Goal: Task Accomplishment & Management: Manage account settings

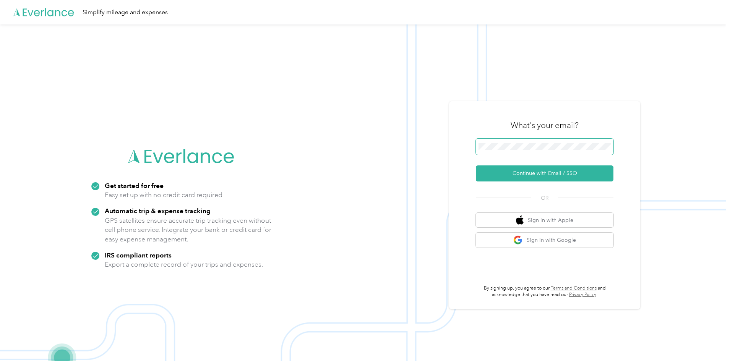
click at [544, 153] on span at bounding box center [545, 147] width 138 height 16
click at [549, 169] on button "Continue with Email / SSO" at bounding box center [545, 174] width 138 height 16
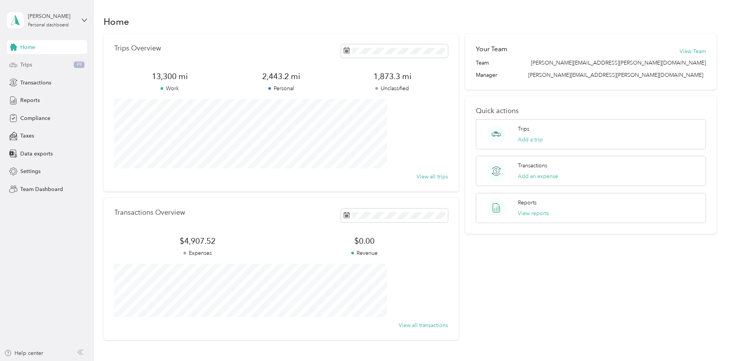
click at [27, 67] on span "Trips" at bounding box center [26, 65] width 12 height 8
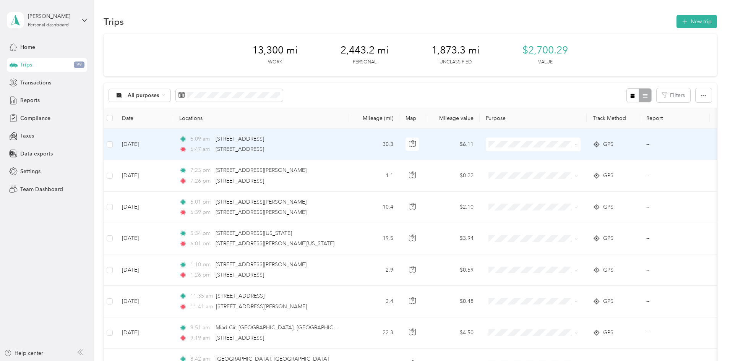
click at [578, 144] on icon at bounding box center [576, 144] width 3 height 3
click at [593, 160] on span "Convergint Technologies" at bounding box center [591, 159] width 71 height 8
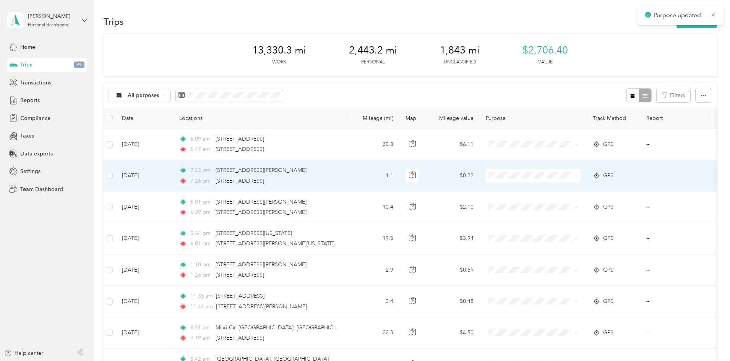
click at [608, 188] on span "Convergint Technologies" at bounding box center [591, 189] width 71 height 8
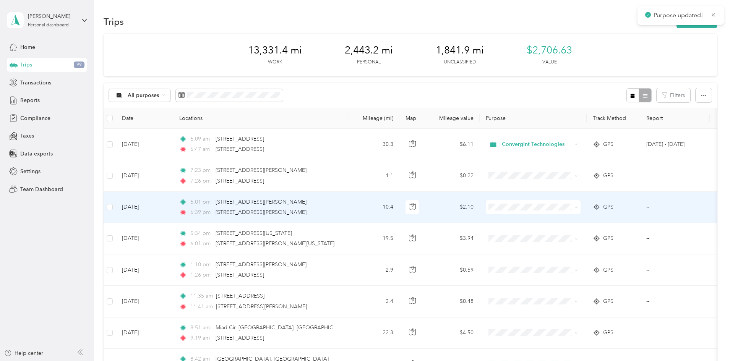
click at [600, 223] on span "Convergint Technologies" at bounding box center [591, 222] width 71 height 8
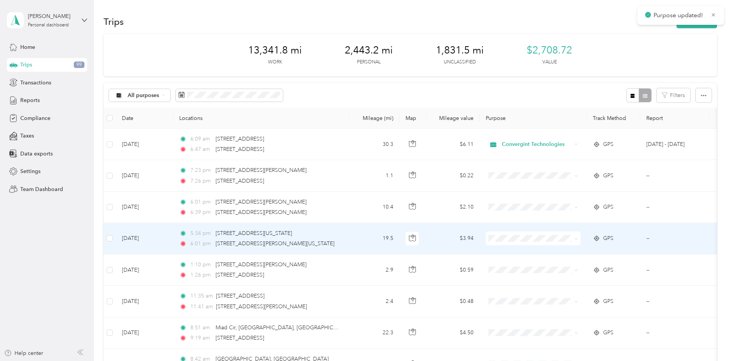
click at [581, 244] on span at bounding box center [533, 239] width 95 height 14
click at [596, 249] on span "Convergint Technologies" at bounding box center [591, 253] width 71 height 8
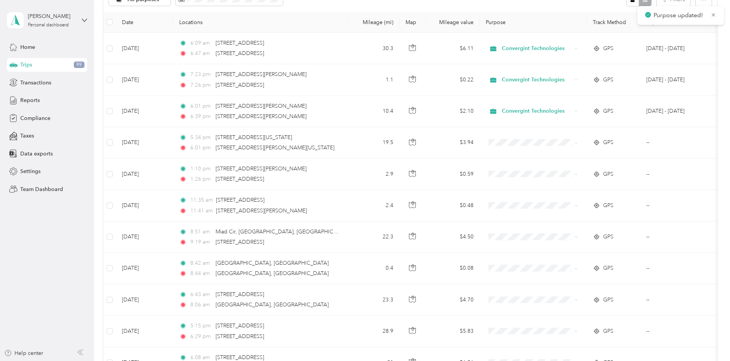
scroll to position [102, 0]
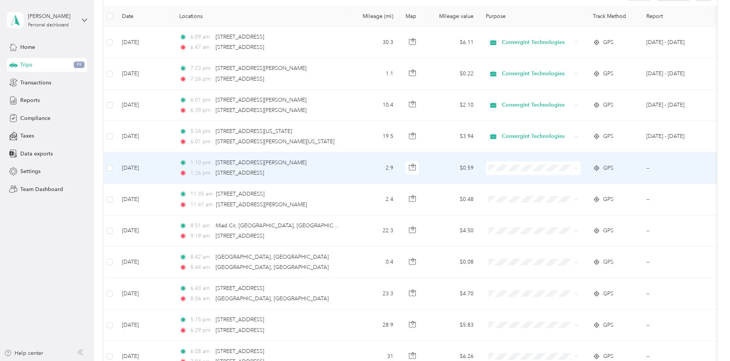
click at [590, 197] on span "Personal" at bounding box center [591, 196] width 71 height 8
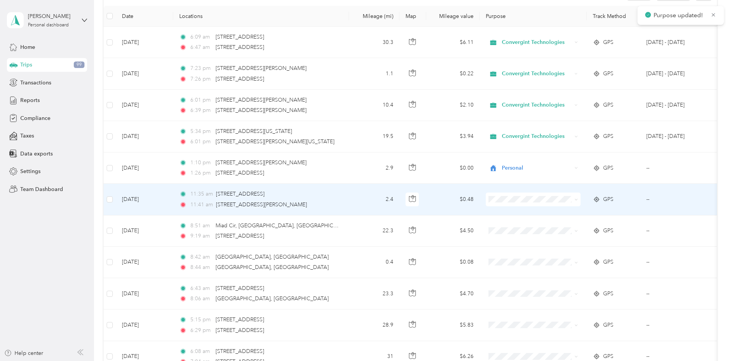
click at [587, 206] on td at bounding box center [533, 199] width 107 height 31
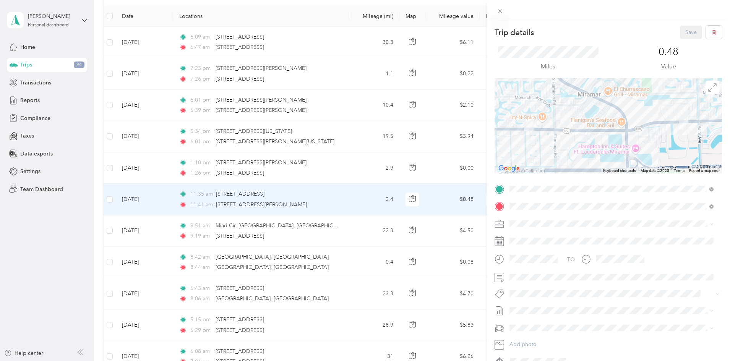
drag, startPoint x: 500, startPoint y: 10, endPoint x: 490, endPoint y: 27, distance: 19.2
click at [500, 10] on icon at bounding box center [500, 11] width 6 height 6
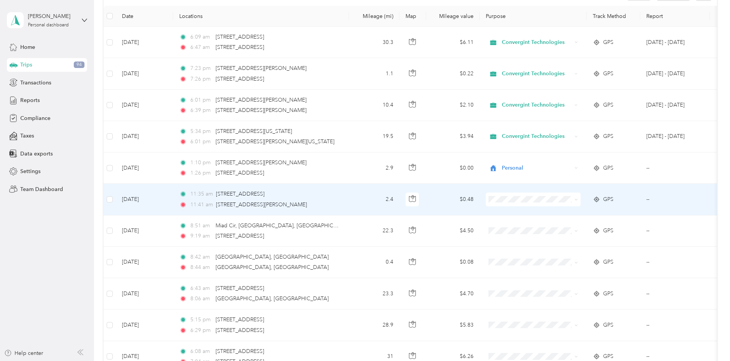
click at [584, 227] on span "Personal" at bounding box center [591, 227] width 71 height 8
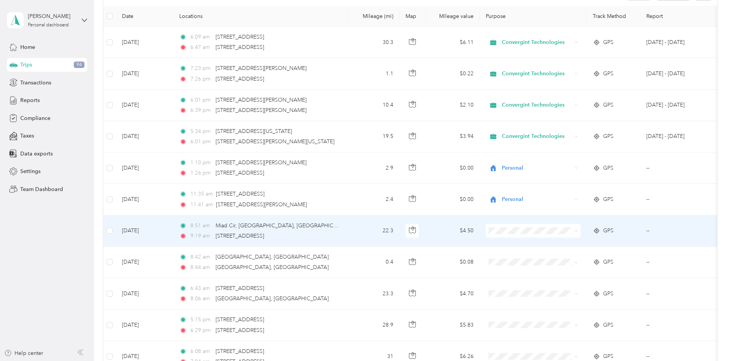
click at [587, 246] on li "Convergint Technologies" at bounding box center [584, 245] width 95 height 13
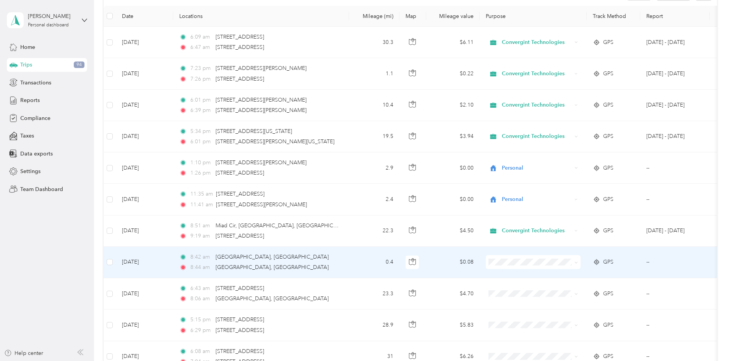
click at [581, 292] on li "Personal" at bounding box center [584, 289] width 95 height 13
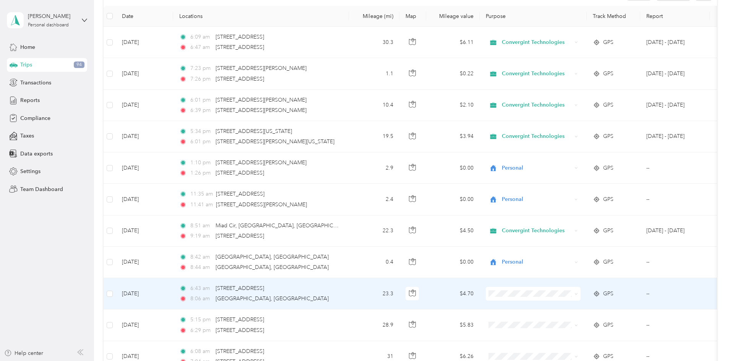
click at [584, 311] on li "Convergint Technologies" at bounding box center [584, 305] width 95 height 13
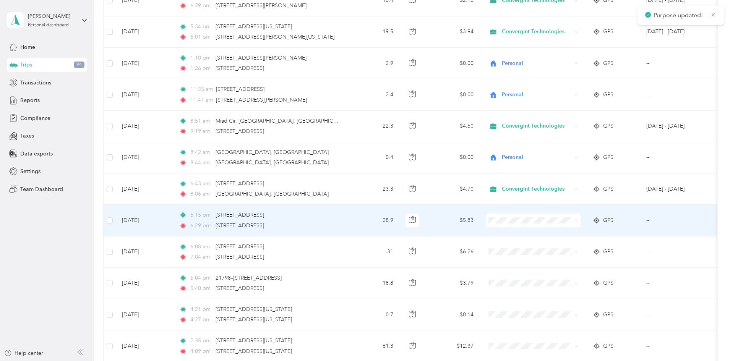
scroll to position [229, 0]
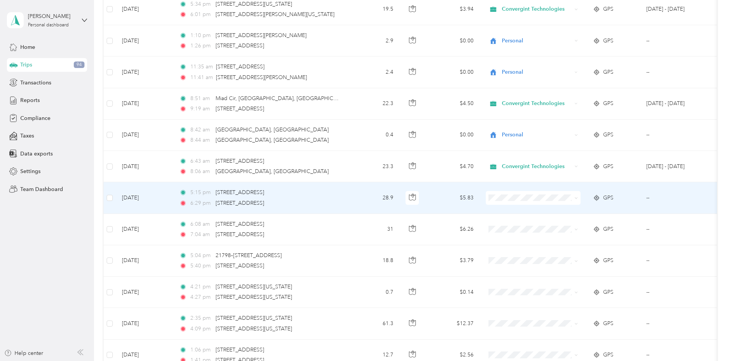
click at [585, 213] on li "Convergint Technologies" at bounding box center [584, 211] width 95 height 13
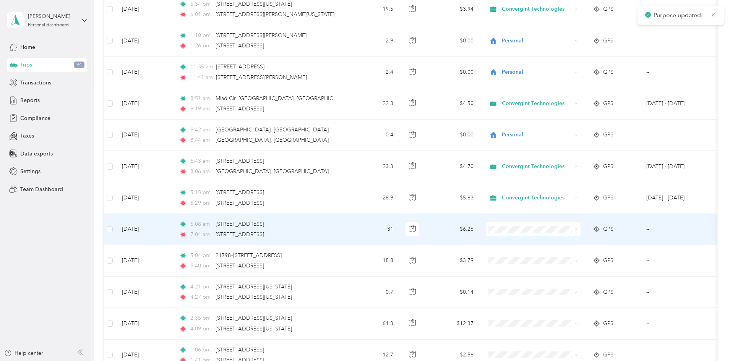
click at [596, 245] on li "Convergint Technologies" at bounding box center [584, 243] width 95 height 13
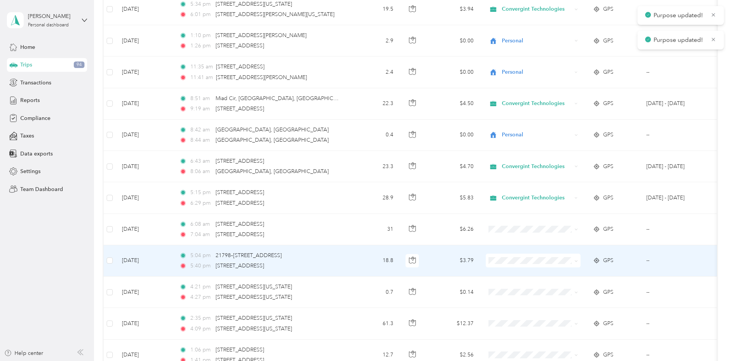
click at [581, 266] on span at bounding box center [533, 261] width 95 height 14
click at [597, 276] on li "Convergint Technologies" at bounding box center [584, 274] width 95 height 13
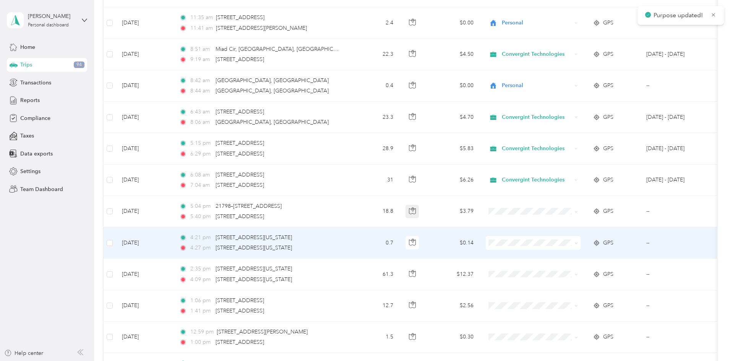
scroll to position [331, 0]
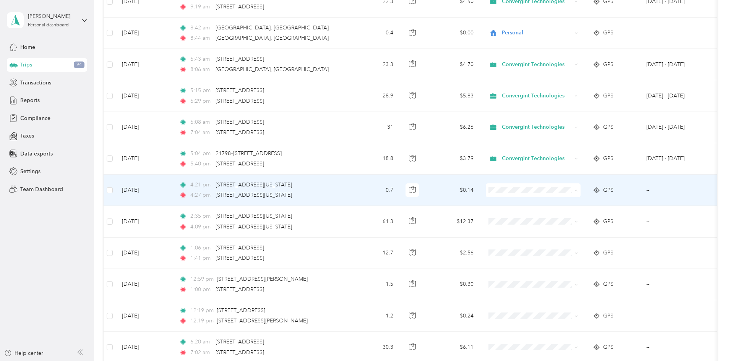
click at [583, 220] on li "Personal" at bounding box center [584, 217] width 95 height 13
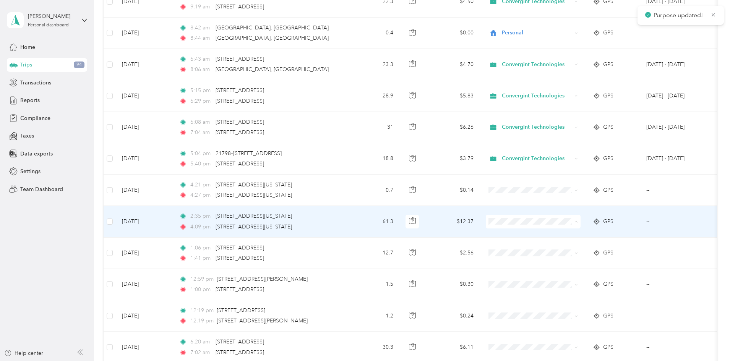
click at [590, 236] on span "Convergint Technologies" at bounding box center [591, 236] width 71 height 8
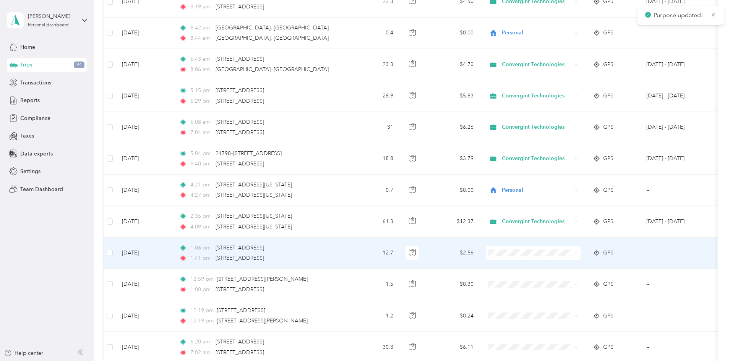
click at [595, 266] on span "Convergint Technologies" at bounding box center [591, 267] width 71 height 8
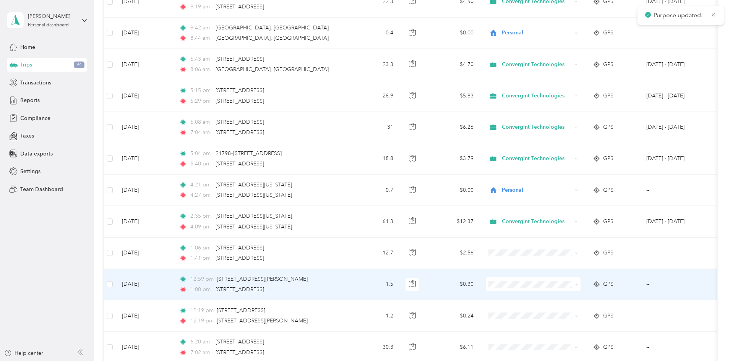
click at [590, 315] on li "Personal" at bounding box center [584, 311] width 95 height 13
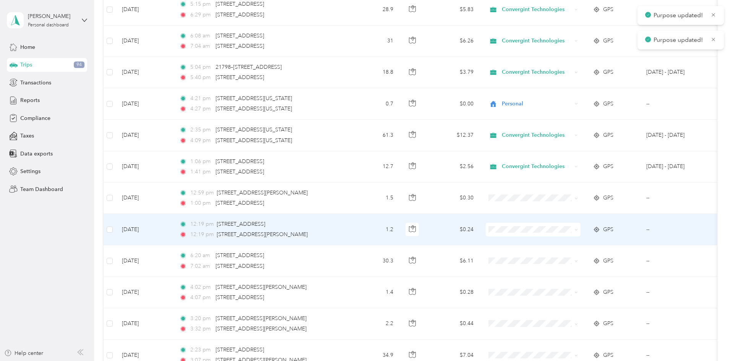
scroll to position [459, 0]
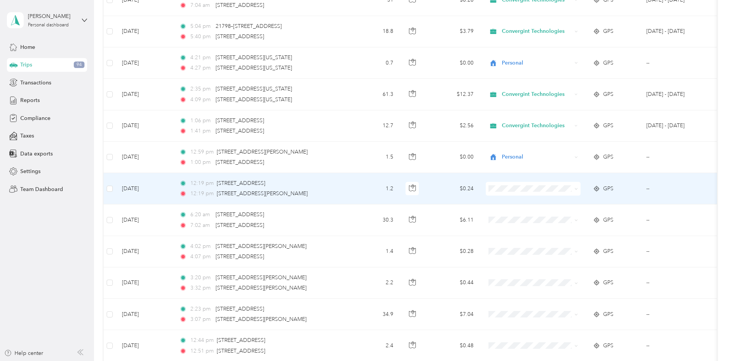
click at [593, 215] on span "Personal" at bounding box center [591, 216] width 71 height 8
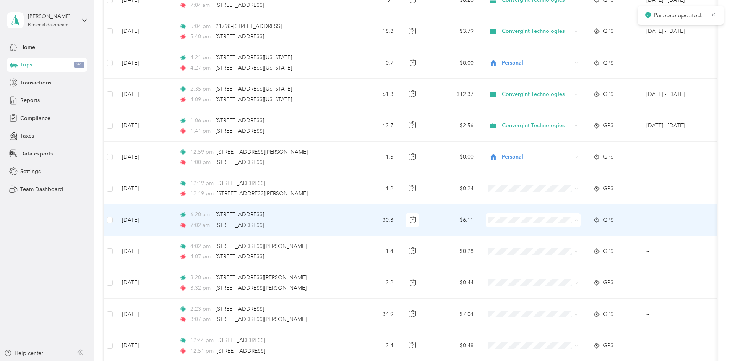
click at [593, 235] on span "Convergint Technologies" at bounding box center [591, 235] width 71 height 8
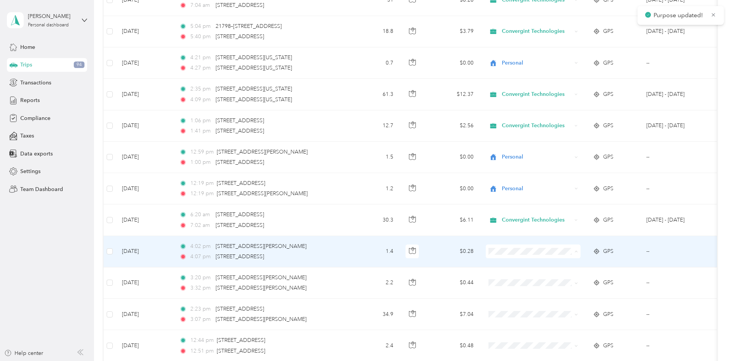
click at [591, 283] on li "Personal" at bounding box center [584, 279] width 95 height 13
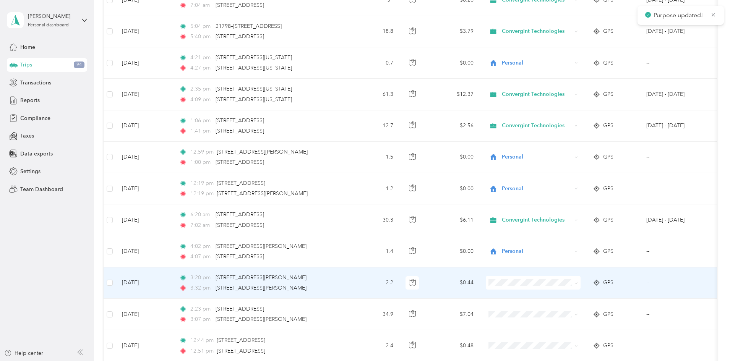
click at [588, 310] on span "Personal" at bounding box center [591, 309] width 71 height 8
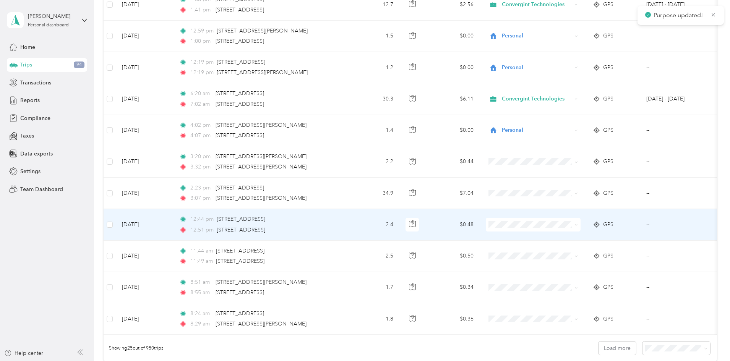
scroll to position [586, 0]
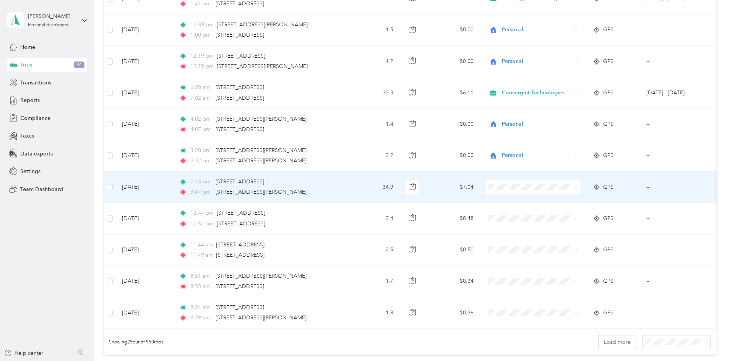
click at [597, 199] on span "Convergint Technologies" at bounding box center [591, 199] width 71 height 8
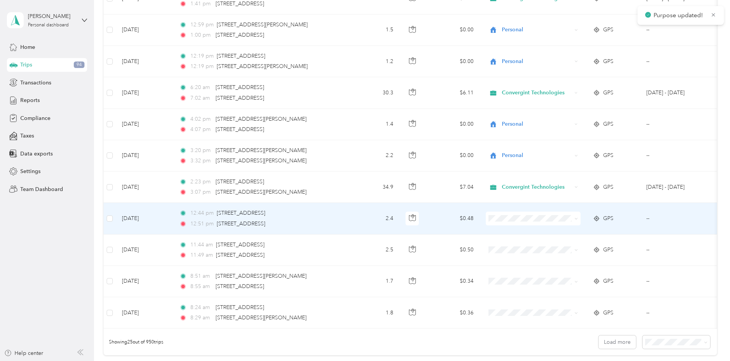
click at [590, 248] on li "Personal" at bounding box center [584, 244] width 95 height 13
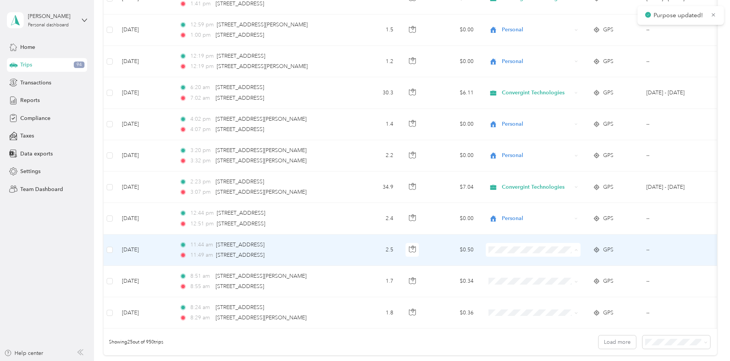
click at [582, 275] on span "Personal" at bounding box center [591, 278] width 71 height 8
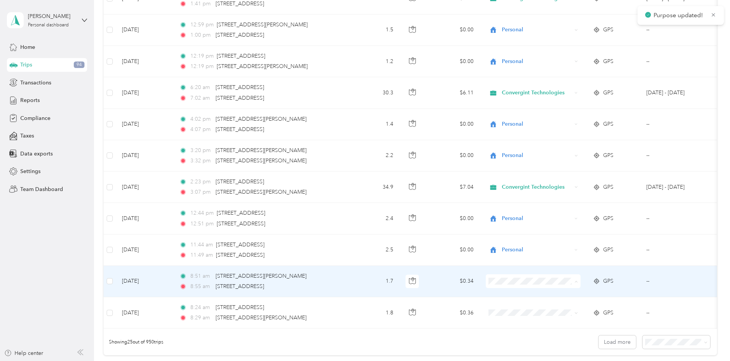
click at [589, 304] on li "Personal" at bounding box center [584, 308] width 95 height 13
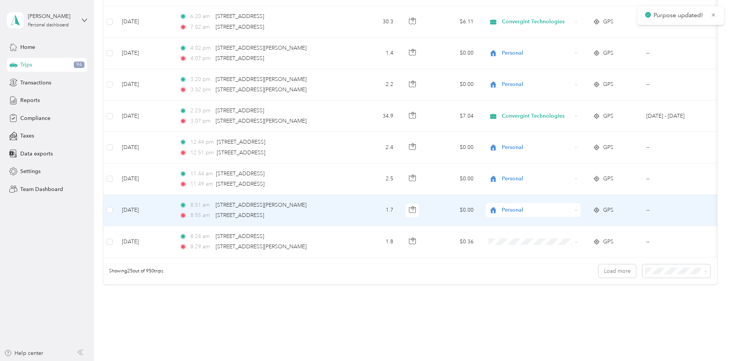
scroll to position [688, 0]
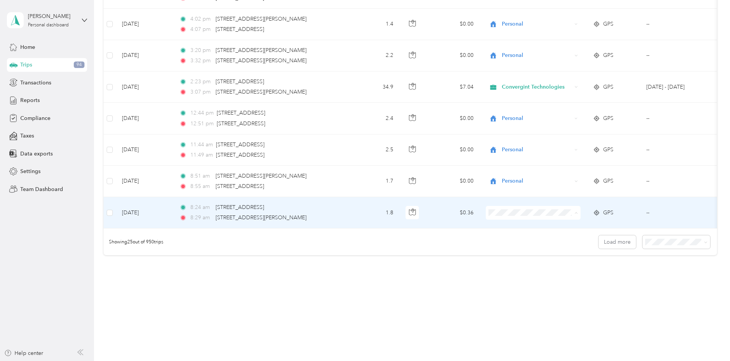
click at [585, 238] on span "Personal" at bounding box center [591, 239] width 71 height 8
click at [599, 248] on button "Load more" at bounding box center [617, 241] width 37 height 13
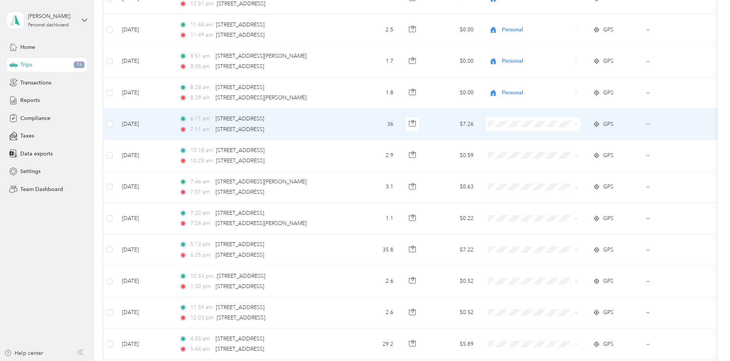
scroll to position [815, 0]
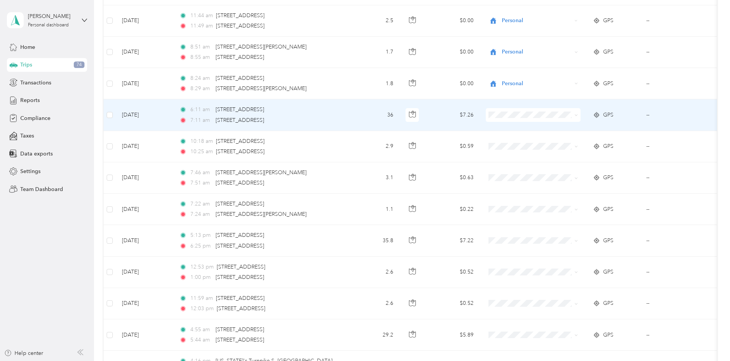
click at [581, 119] on span at bounding box center [533, 115] width 95 height 14
click at [599, 130] on span "Convergint Technologies" at bounding box center [591, 129] width 71 height 8
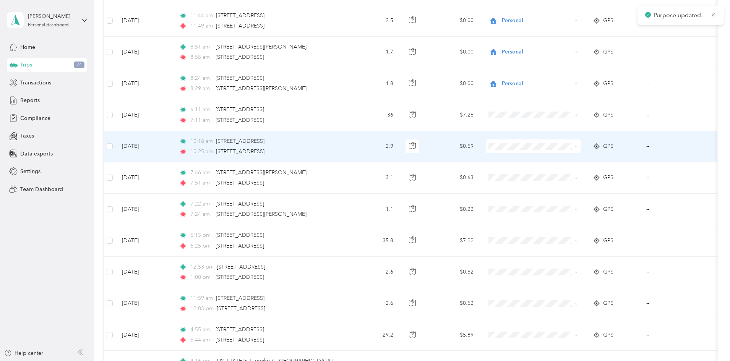
click at [588, 175] on li "Personal" at bounding box center [584, 173] width 95 height 13
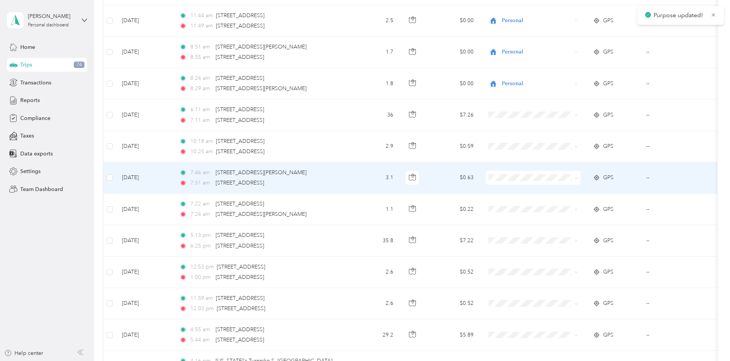
click at [583, 206] on span "Personal" at bounding box center [591, 205] width 71 height 8
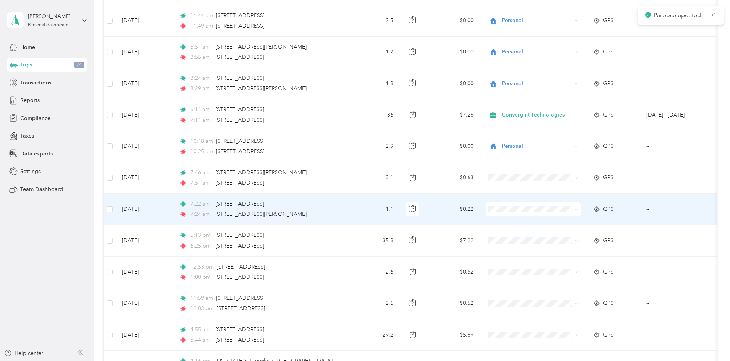
click at [581, 239] on li "Personal" at bounding box center [584, 237] width 95 height 13
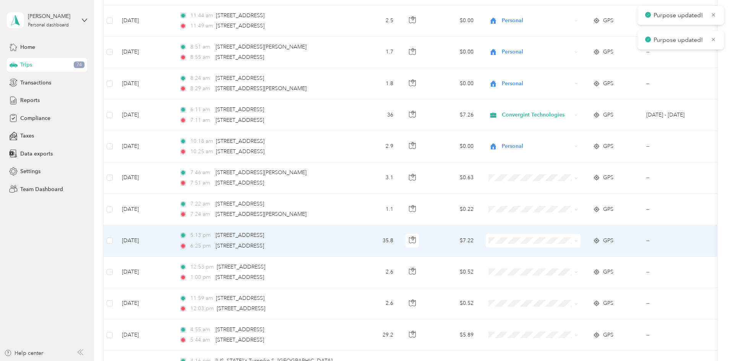
click at [581, 247] on span at bounding box center [533, 241] width 95 height 14
click at [600, 255] on span "Convergint Technologies" at bounding box center [591, 255] width 71 height 8
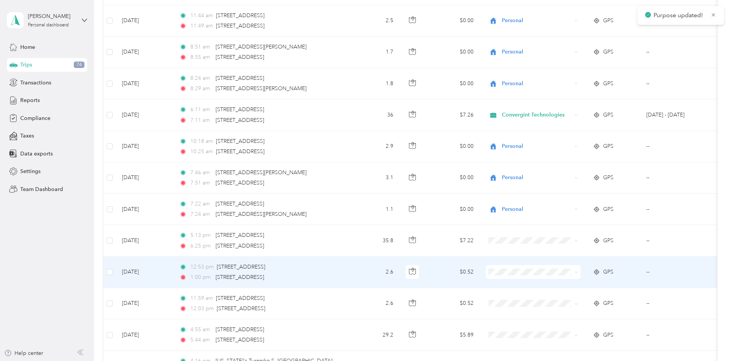
click at [581, 268] on span at bounding box center [533, 272] width 95 height 14
click at [593, 299] on span "Personal" at bounding box center [591, 300] width 71 height 8
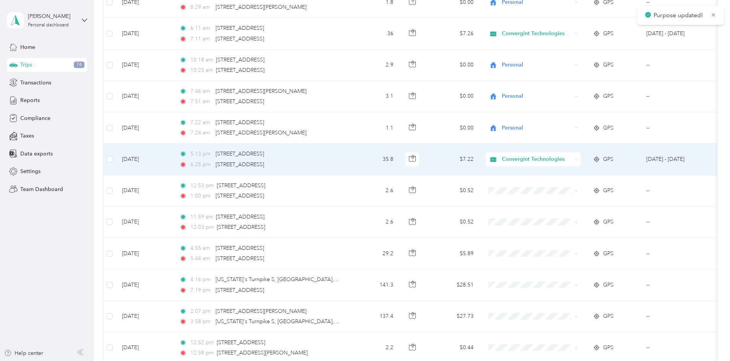
scroll to position [943, 0]
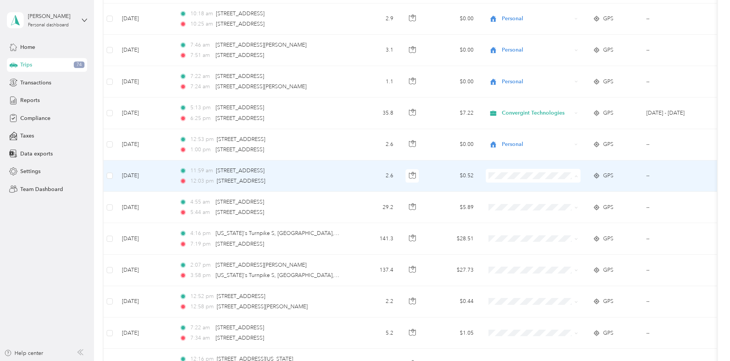
click at [583, 205] on li "Personal" at bounding box center [584, 203] width 95 height 13
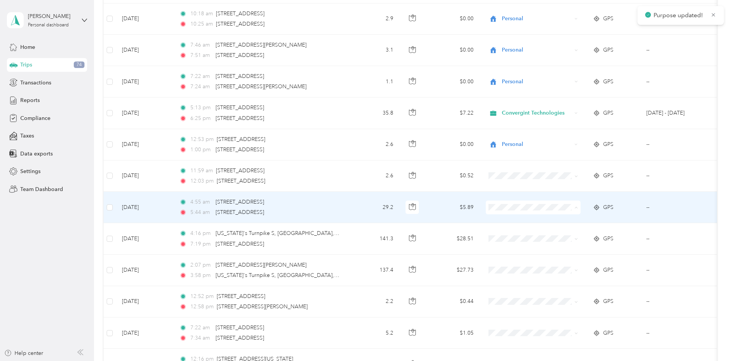
click at [586, 223] on li "Convergint Technologies" at bounding box center [584, 221] width 95 height 13
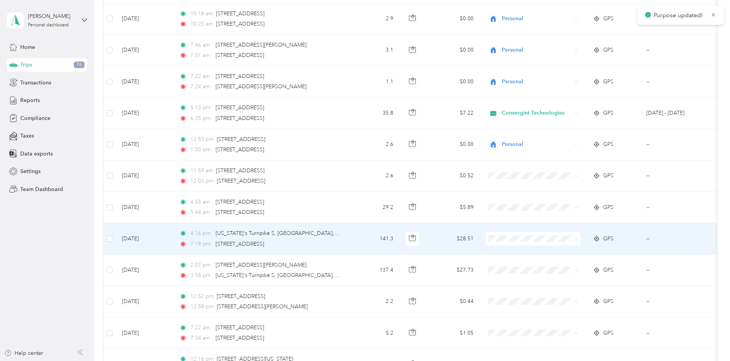
click at [591, 252] on span "Convergint Technologies" at bounding box center [591, 251] width 71 height 8
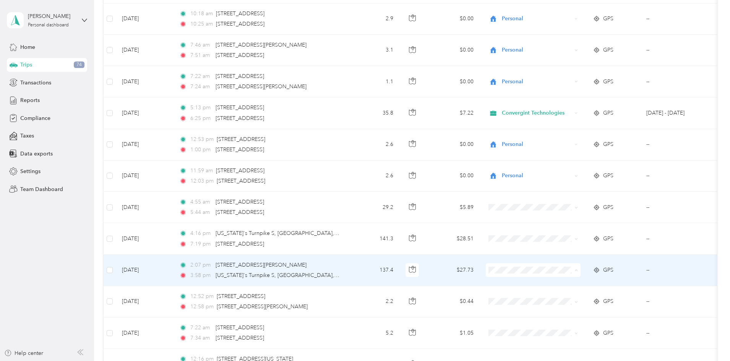
click at [591, 283] on span "Convergint Technologies" at bounding box center [591, 285] width 71 height 8
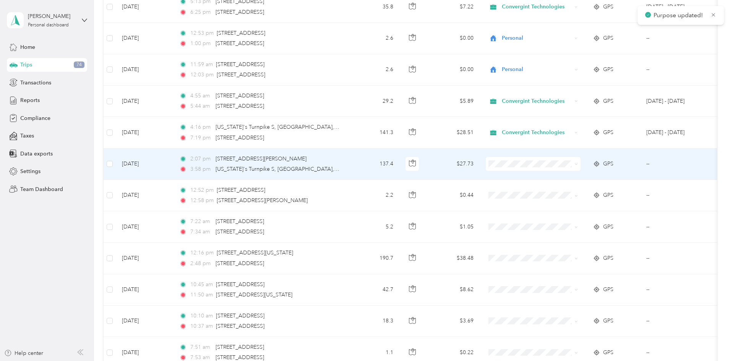
scroll to position [1070, 0]
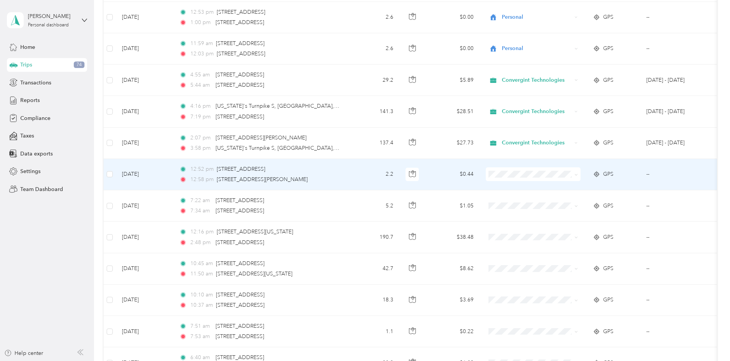
click at [585, 191] on li "Convergint Technologies" at bounding box center [584, 185] width 95 height 13
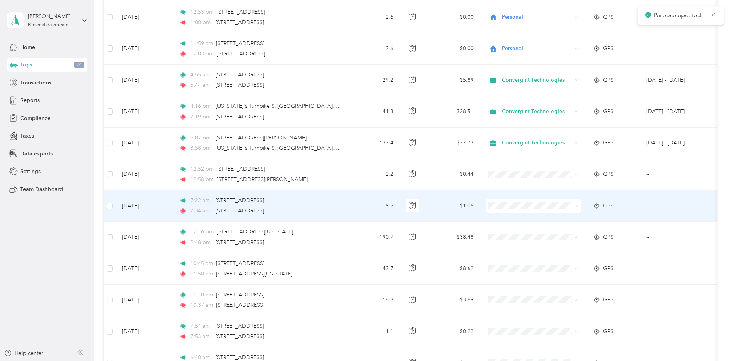
click at [591, 215] on li "Convergint Technologies" at bounding box center [584, 216] width 95 height 13
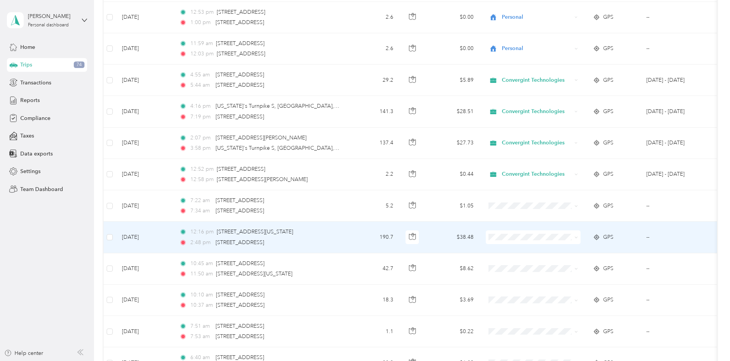
click at [595, 253] on li "Convergint Technologies" at bounding box center [584, 247] width 95 height 13
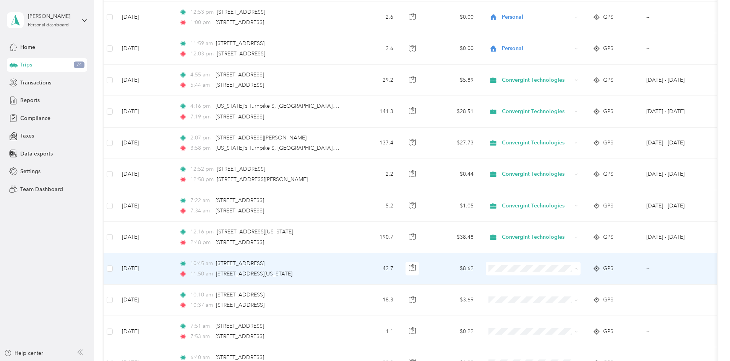
click at [598, 284] on li "Convergint Technologies" at bounding box center [584, 282] width 95 height 13
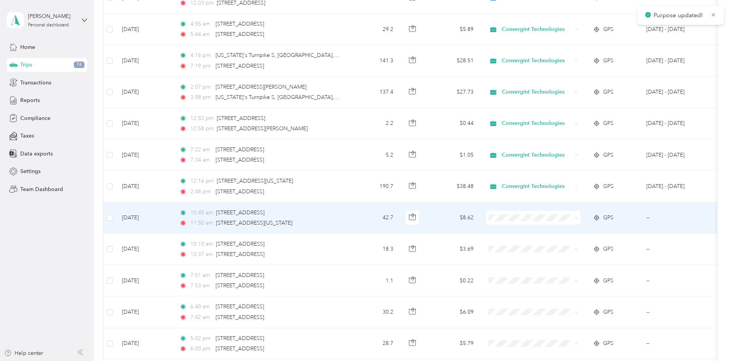
scroll to position [1147, 0]
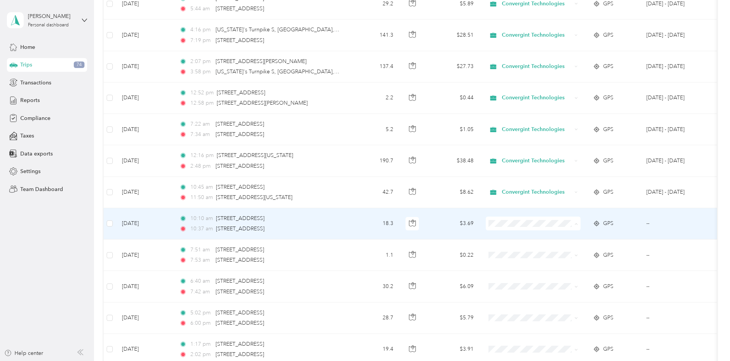
click at [589, 234] on span "Convergint Technologies" at bounding box center [591, 238] width 71 height 8
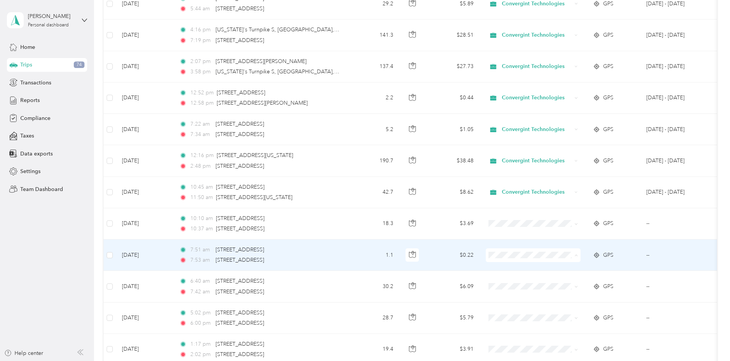
click at [585, 281] on span "Personal" at bounding box center [591, 283] width 71 height 8
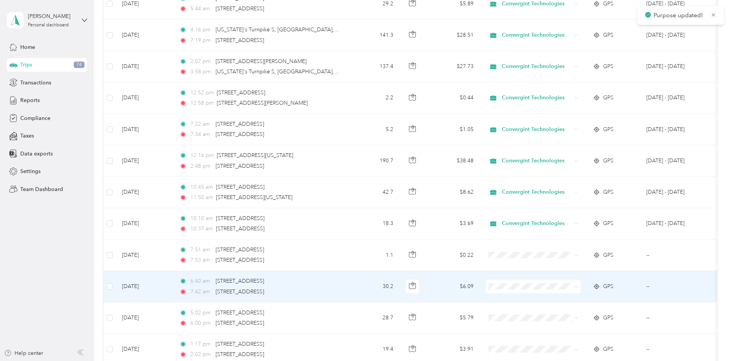
click at [596, 303] on li "Convergint Technologies" at bounding box center [584, 299] width 95 height 13
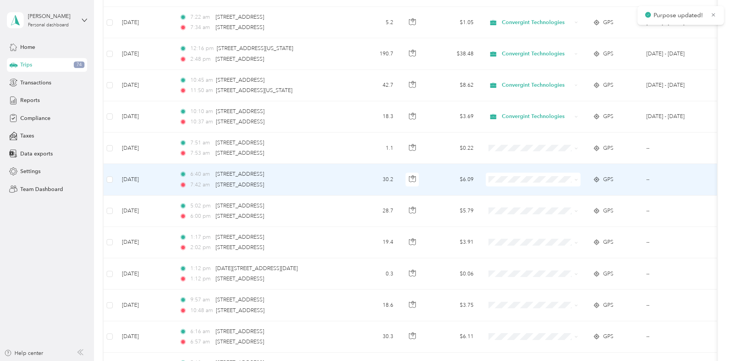
scroll to position [1274, 0]
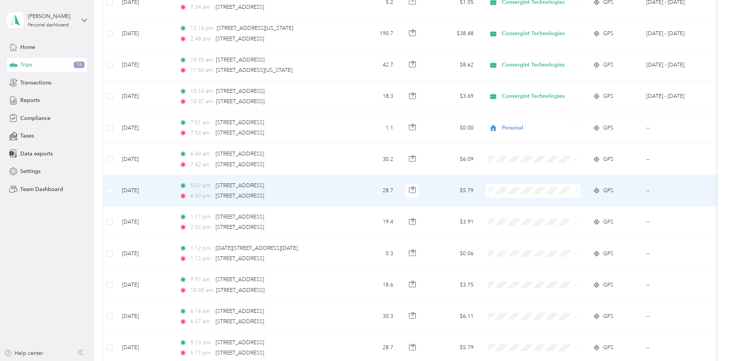
click at [588, 202] on span "Convergint Technologies" at bounding box center [591, 205] width 71 height 8
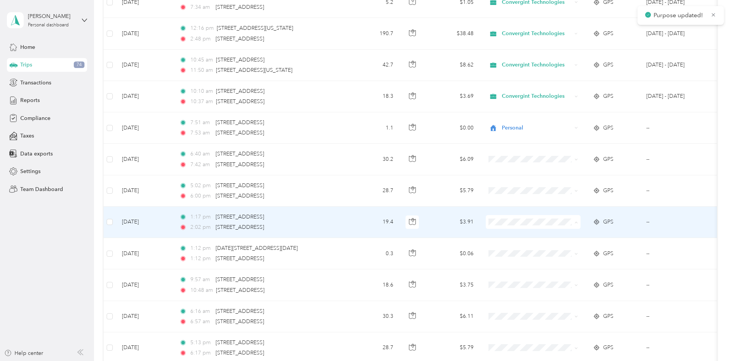
click at [587, 248] on span "Personal" at bounding box center [591, 250] width 71 height 8
click at [596, 236] on span "Convergint Technologies" at bounding box center [591, 235] width 71 height 8
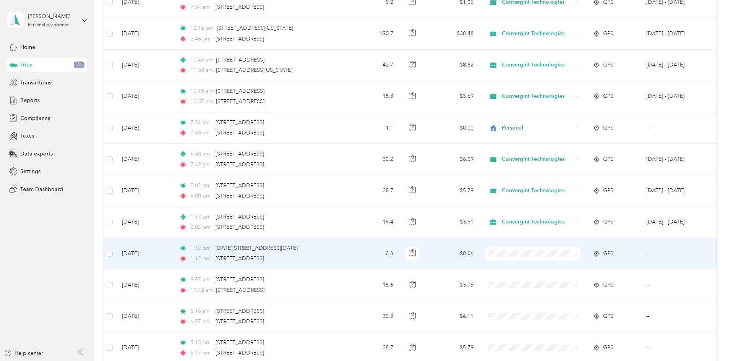
click at [590, 286] on body "Vladimir Lafargue Personal dashboard Home Trips 74 Transactions Reports Complia…" at bounding box center [363, 180] width 726 height 361
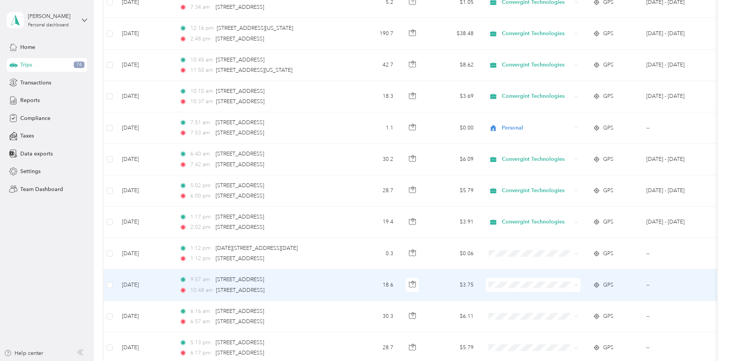
click at [594, 298] on span "Convergint Technologies" at bounding box center [591, 300] width 71 height 8
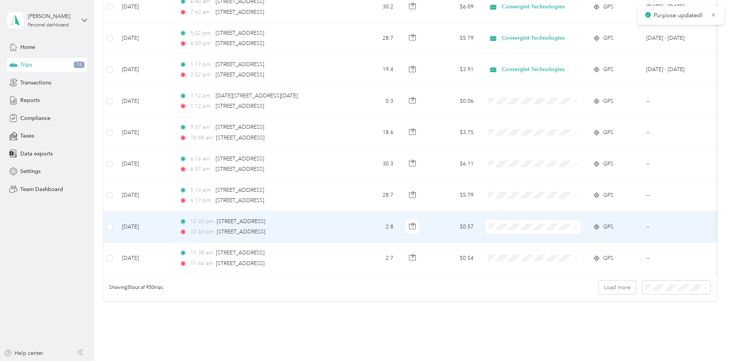
scroll to position [1427, 0]
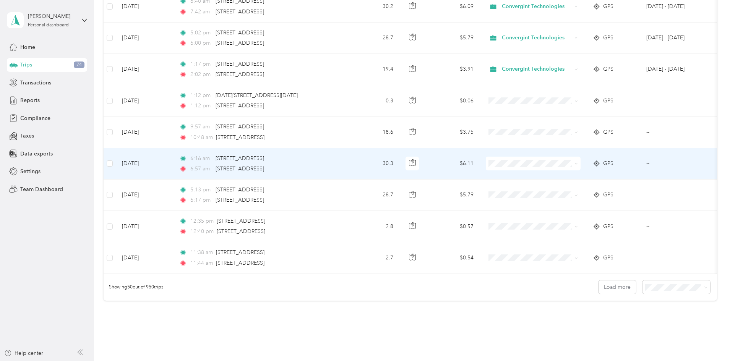
click at [591, 177] on span "Convergint Technologies" at bounding box center [591, 178] width 71 height 8
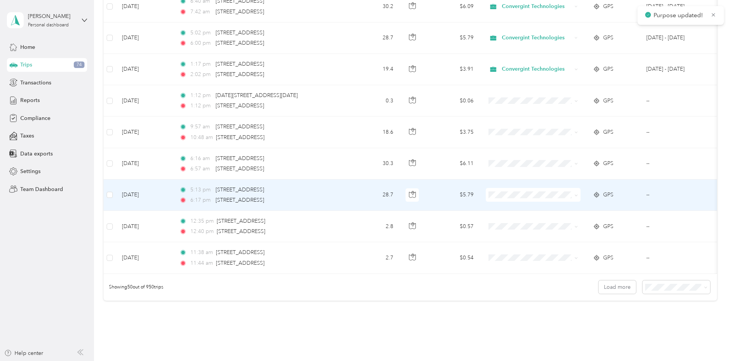
click at [581, 190] on span at bounding box center [533, 195] width 95 height 14
click at [581, 201] on span at bounding box center [533, 195] width 95 height 14
click at [590, 210] on span "Convergint Technologies" at bounding box center [591, 209] width 71 height 8
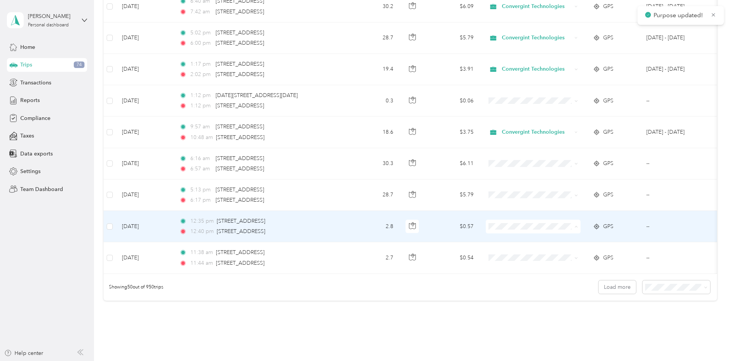
click at [599, 238] on span "Convergint Technologies" at bounding box center [591, 241] width 71 height 8
click at [592, 252] on span "Personal" at bounding box center [591, 254] width 71 height 8
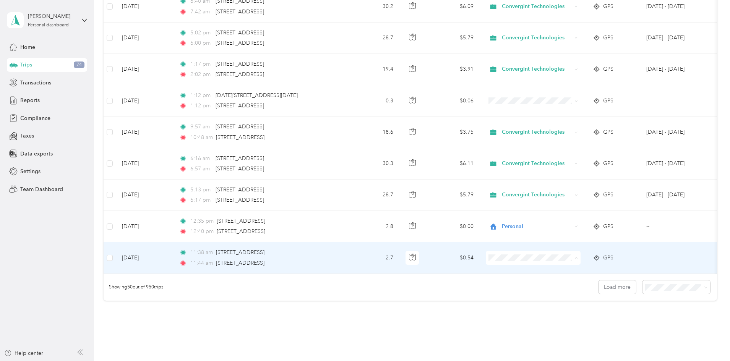
click at [588, 284] on span "Personal" at bounding box center [591, 286] width 71 height 8
click at [599, 292] on button "Load more" at bounding box center [617, 287] width 37 height 13
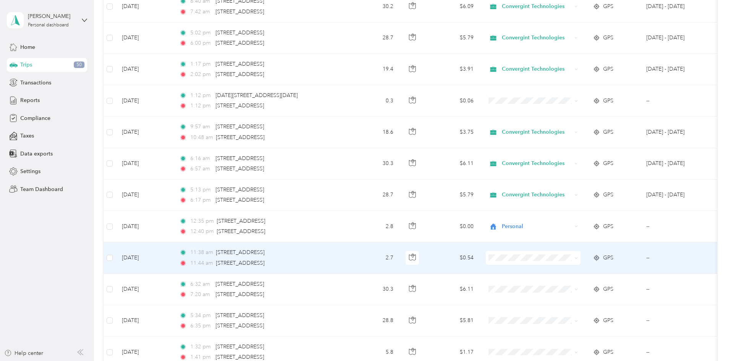
click at [581, 261] on span at bounding box center [533, 258] width 95 height 14
click at [581, 254] on span at bounding box center [533, 258] width 95 height 14
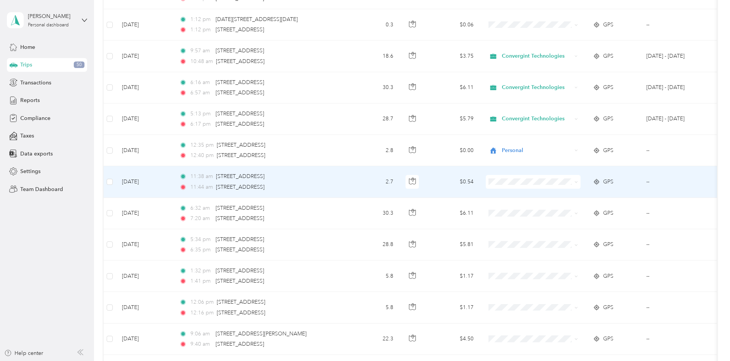
scroll to position [1504, 0]
click at [581, 210] on li "Personal" at bounding box center [584, 208] width 95 height 13
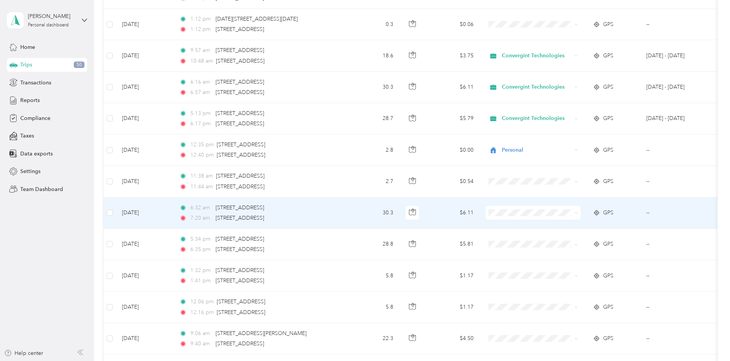
click at [581, 216] on span at bounding box center [533, 213] width 95 height 14
click at [585, 226] on span "Convergint Technologies" at bounding box center [591, 227] width 71 height 8
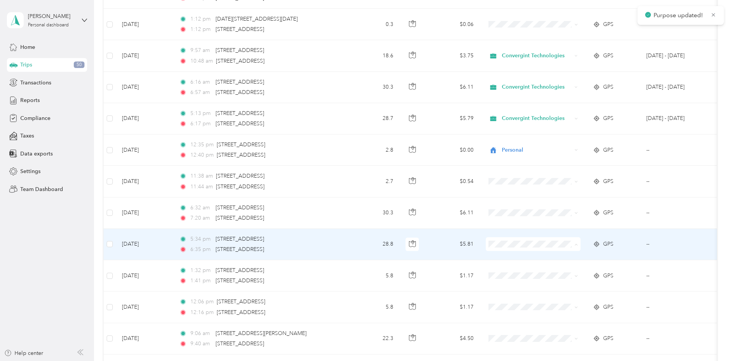
click at [586, 257] on span "Convergint Technologies" at bounding box center [591, 259] width 71 height 8
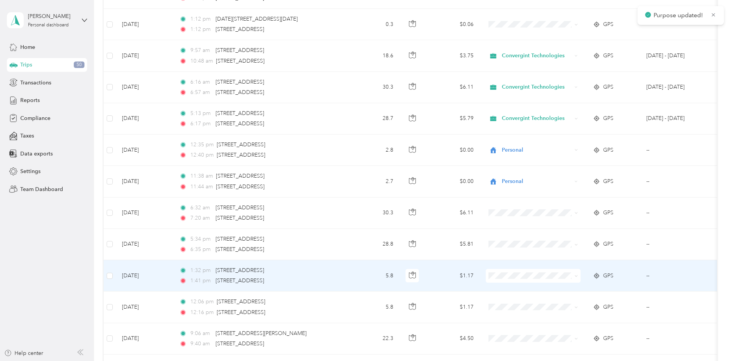
click at [574, 305] on li "Personal" at bounding box center [584, 302] width 95 height 13
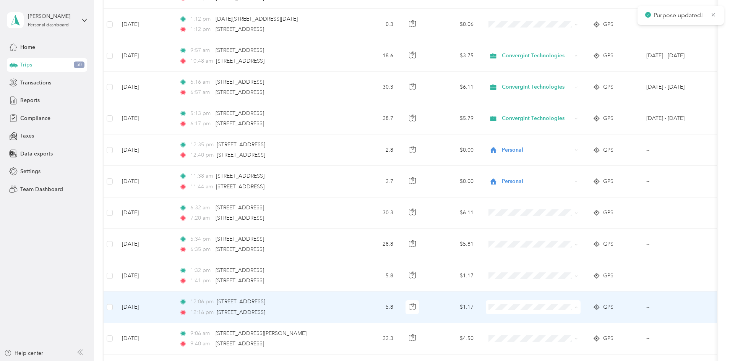
click at [573, 337] on li "Personal" at bounding box center [584, 334] width 95 height 13
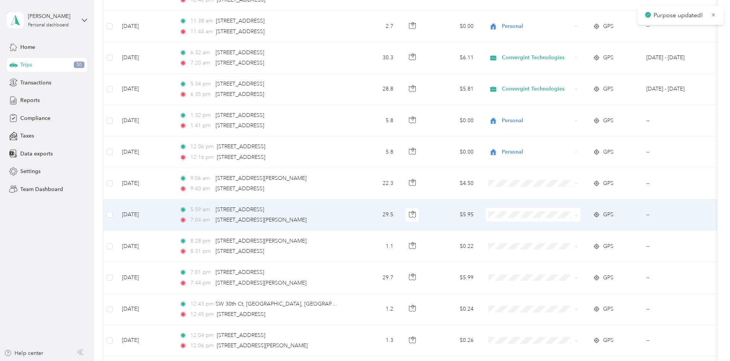
scroll to position [1682, 0]
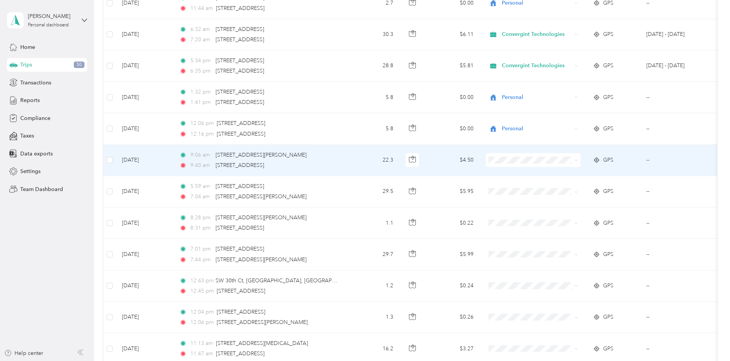
click at [587, 177] on li "Convergint Technologies" at bounding box center [584, 172] width 95 height 13
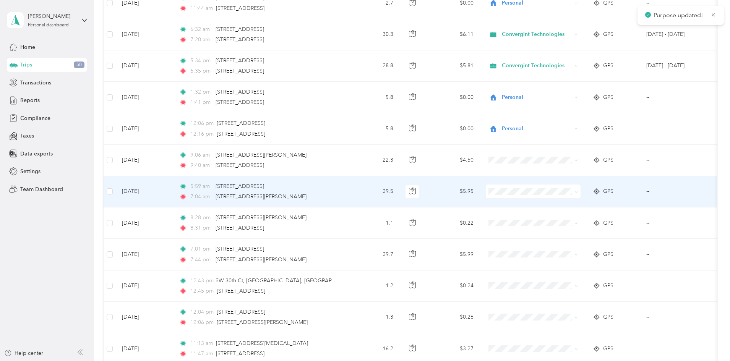
click at [583, 203] on span "Convergint Technologies" at bounding box center [591, 203] width 71 height 8
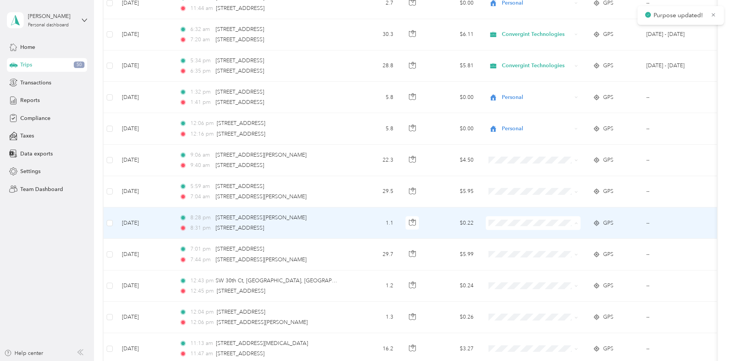
click at [562, 252] on span "Personal" at bounding box center [591, 251] width 71 height 8
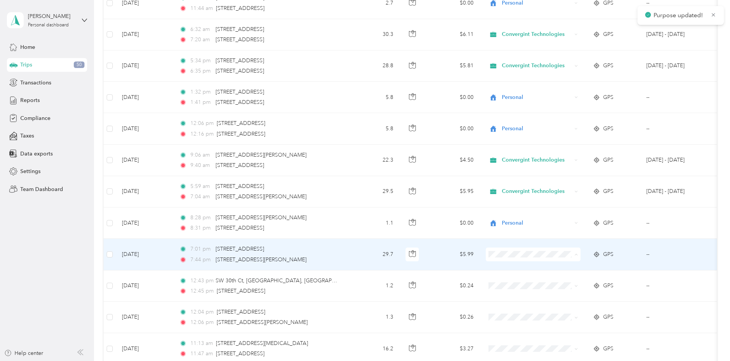
click at [580, 268] on span "Convergint Technologies" at bounding box center [591, 269] width 71 height 8
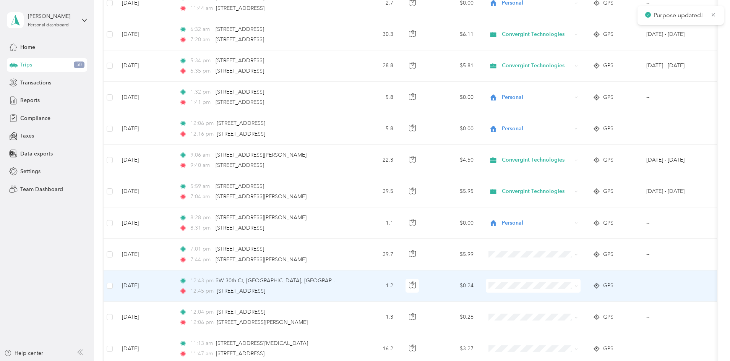
click at [562, 282] on span at bounding box center [533, 286] width 95 height 14
click at [574, 315] on li "Personal" at bounding box center [584, 313] width 95 height 13
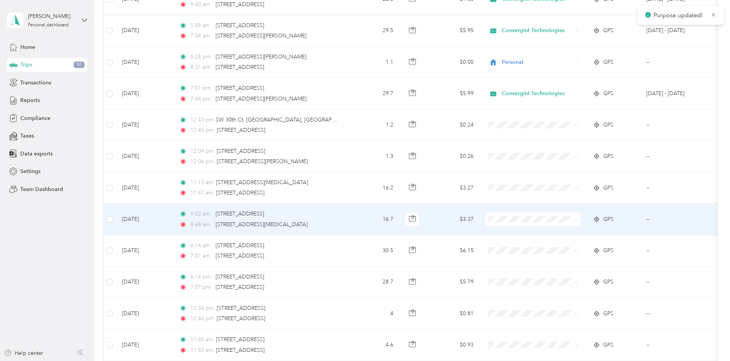
scroll to position [1861, 0]
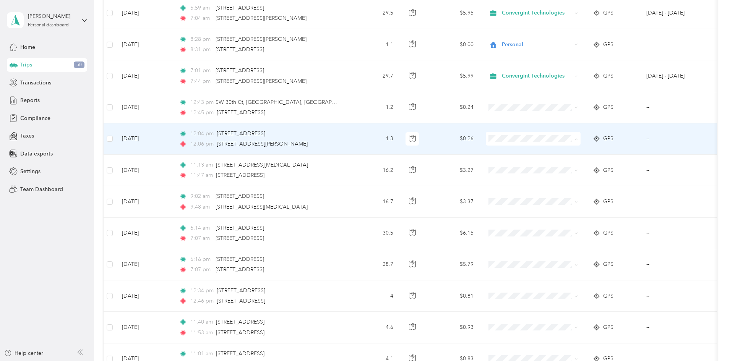
click at [577, 166] on span "Personal" at bounding box center [591, 166] width 71 height 8
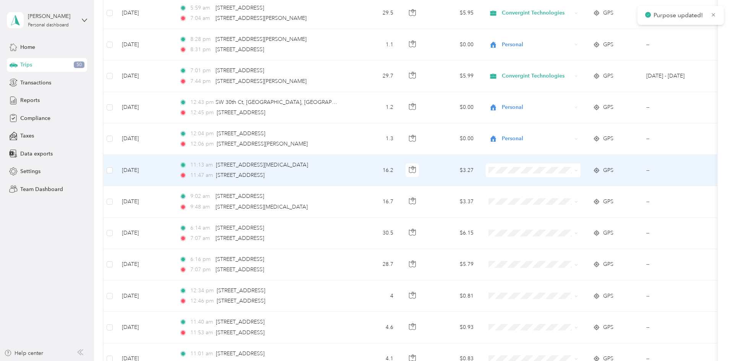
click at [584, 186] on li "Convergint Technologies" at bounding box center [584, 184] width 95 height 13
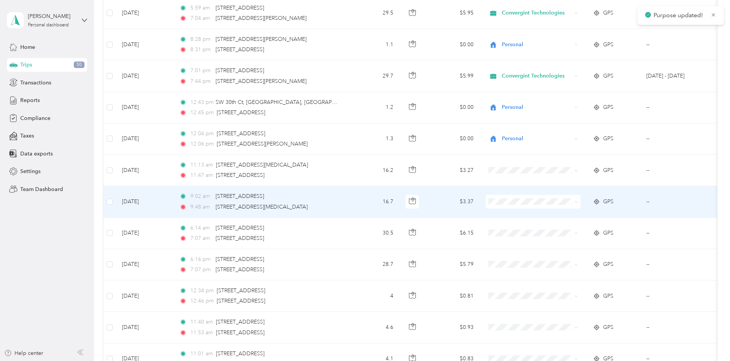
click at [586, 216] on span "Convergint Technologies" at bounding box center [591, 215] width 71 height 8
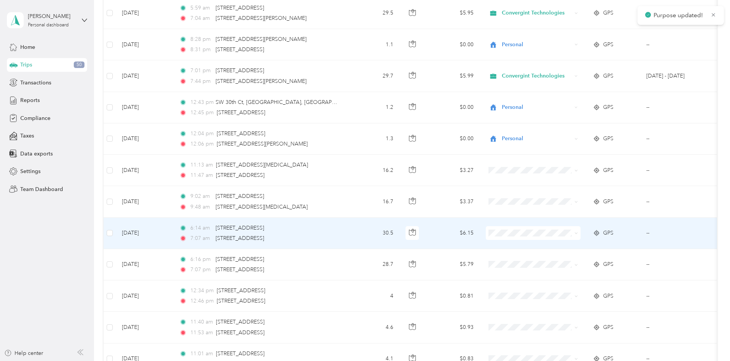
click at [587, 247] on span "Convergint Technologies" at bounding box center [591, 247] width 71 height 8
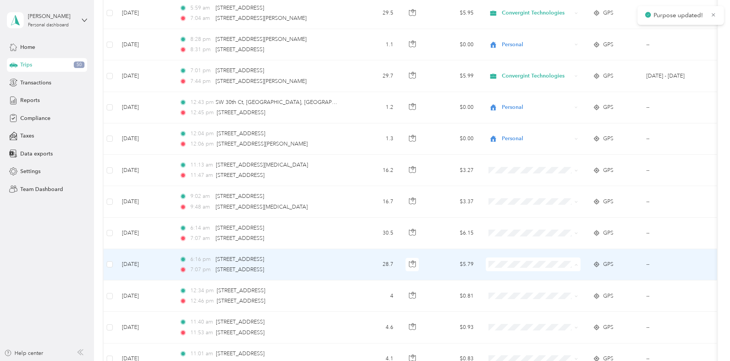
click at [590, 279] on span "Convergint Technologies" at bounding box center [591, 279] width 71 height 8
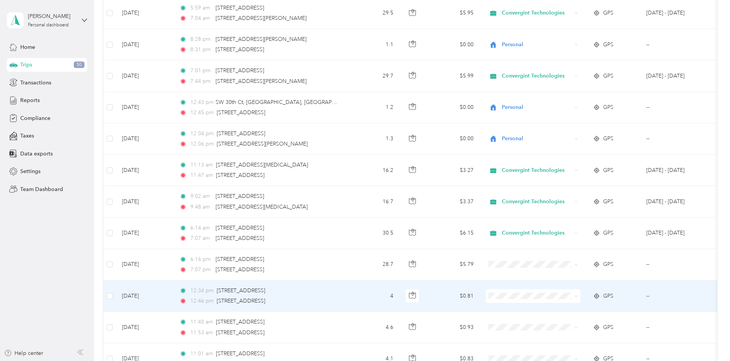
click at [575, 320] on span "Personal" at bounding box center [591, 322] width 71 height 8
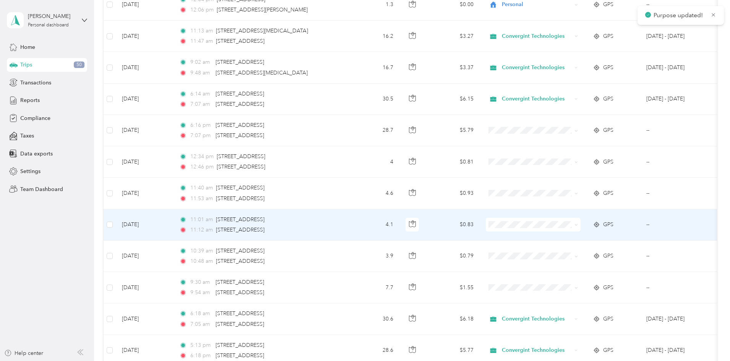
scroll to position [2014, 0]
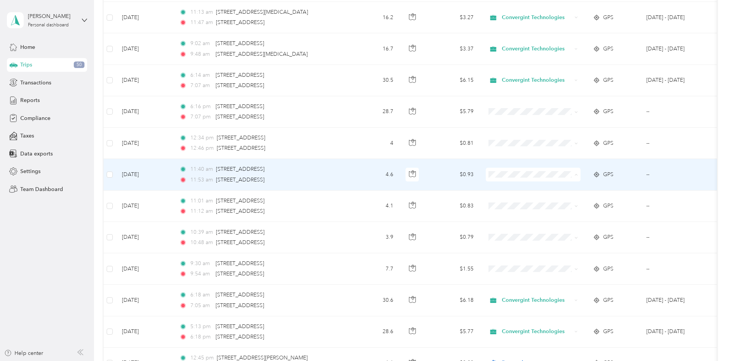
click at [586, 206] on body "Vladimir Lafargue Personal dashboard Home Trips 50 Transactions Reports Complia…" at bounding box center [363, 180] width 726 height 361
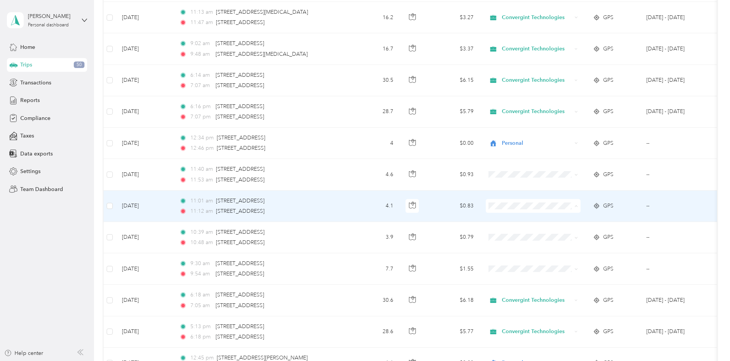
click at [587, 231] on span "Personal" at bounding box center [591, 234] width 71 height 8
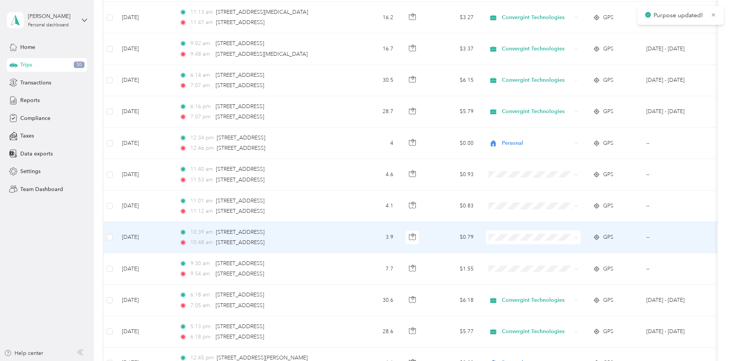
click at [594, 263] on span "Personal" at bounding box center [591, 262] width 71 height 8
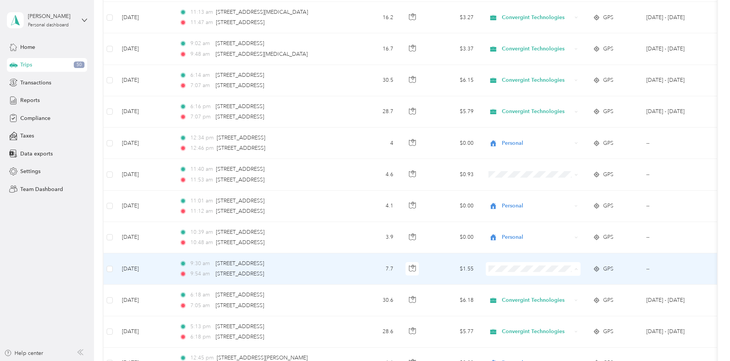
click at [576, 297] on span "Personal" at bounding box center [591, 297] width 71 height 8
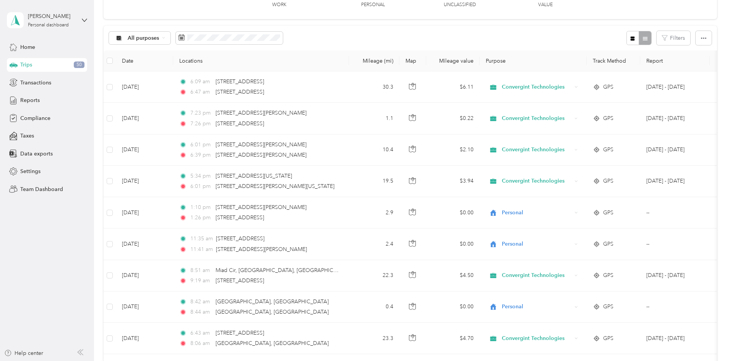
scroll to position [0, 0]
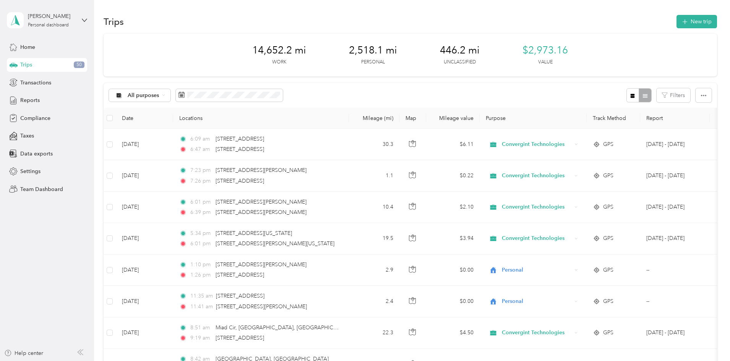
drag, startPoint x: 713, startPoint y: 91, endPoint x: 181, endPoint y: 92, distance: 531.8
